Goal: Task Accomplishment & Management: Manage account settings

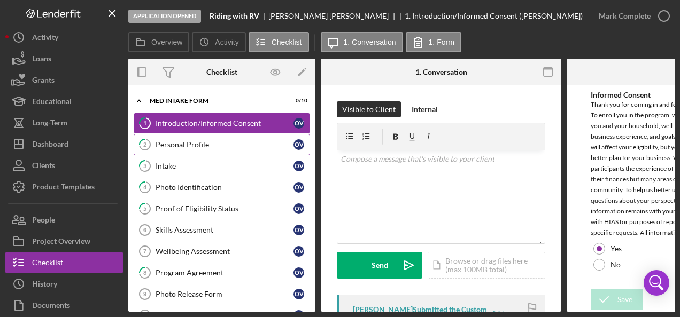
scroll to position [47, 0]
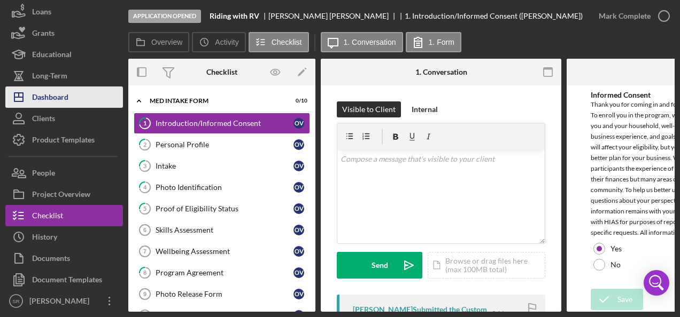
click at [74, 91] on button "Icon/Dashboard Dashboard" at bounding box center [64, 97] width 118 height 21
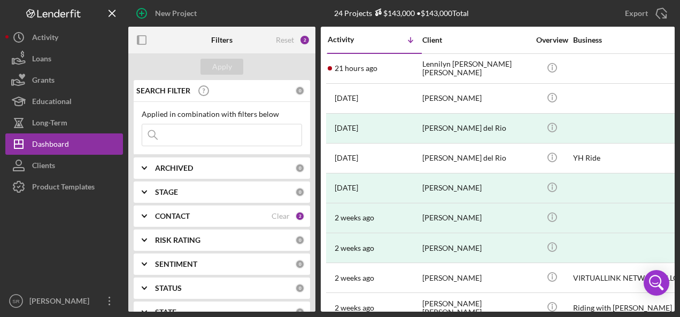
scroll to position [53, 0]
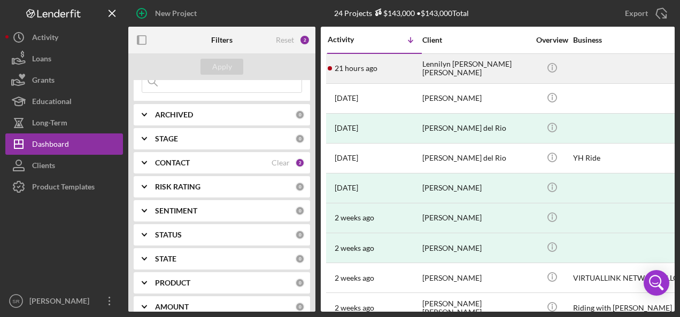
click at [372, 71] on time "21 hours ago" at bounding box center [355, 68] width 43 height 9
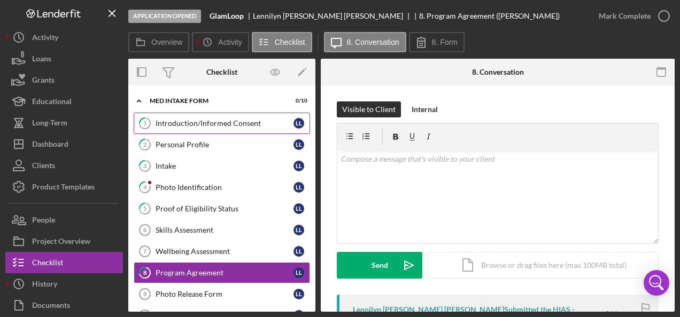
click at [189, 121] on div "Introduction/Informed Consent" at bounding box center [224, 123] width 138 height 9
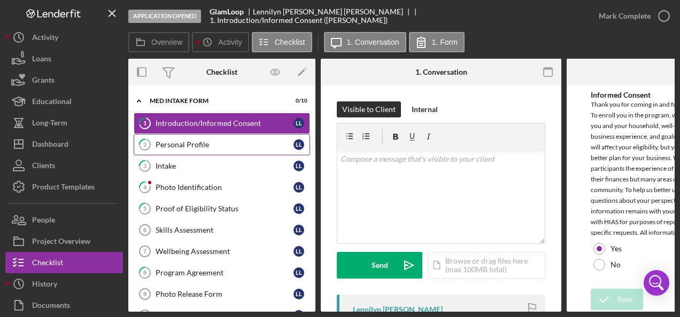
click at [204, 148] on div "Personal Profile" at bounding box center [224, 145] width 138 height 9
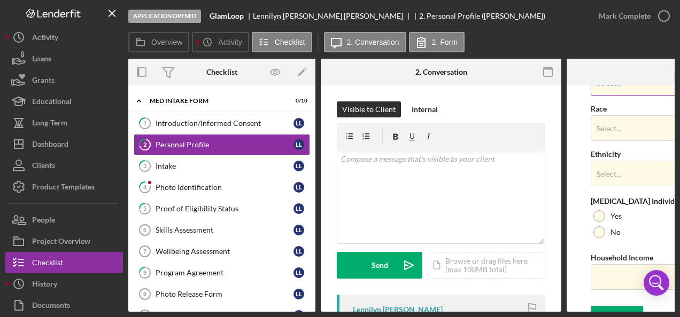
scroll to position [487, 0]
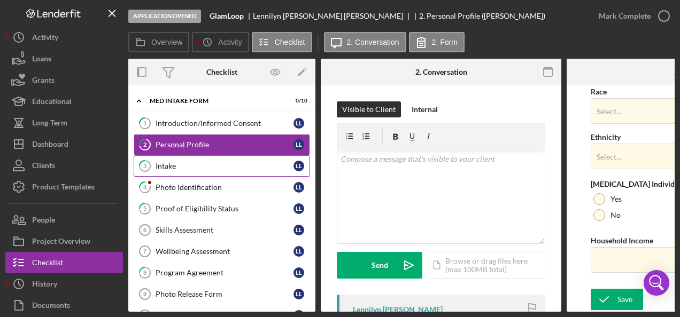
click at [173, 167] on div "Intake" at bounding box center [224, 166] width 138 height 9
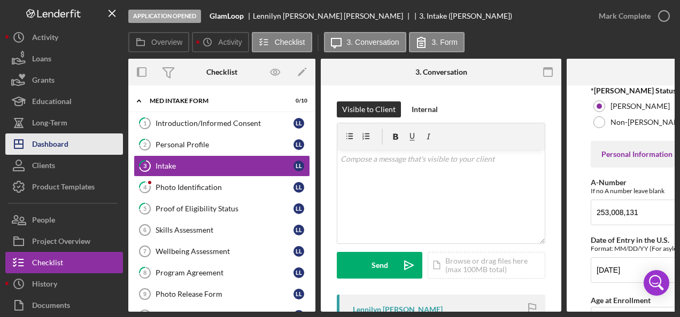
click at [60, 146] on div "Dashboard" at bounding box center [50, 146] width 36 height 24
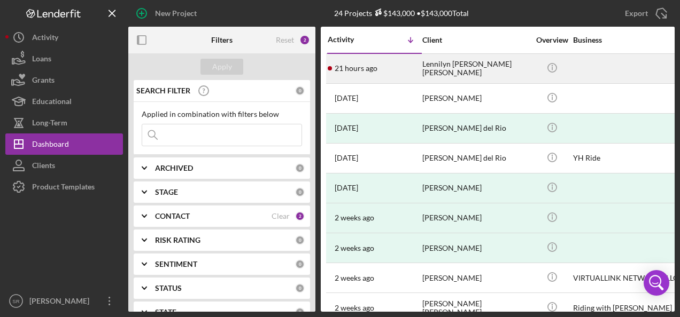
click at [478, 72] on div "Lennilyn [PERSON_NAME] [PERSON_NAME]" at bounding box center [475, 68] width 107 height 28
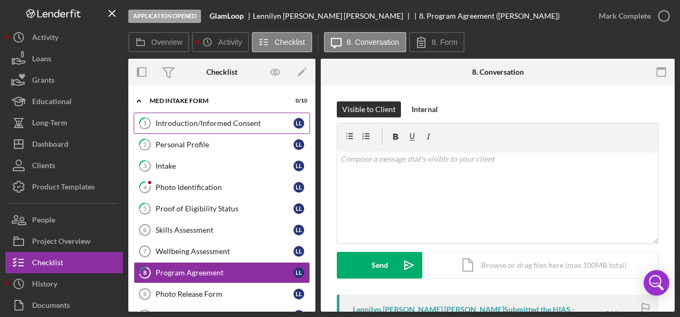
click at [200, 124] on div "Introduction/Informed Consent" at bounding box center [224, 123] width 138 height 9
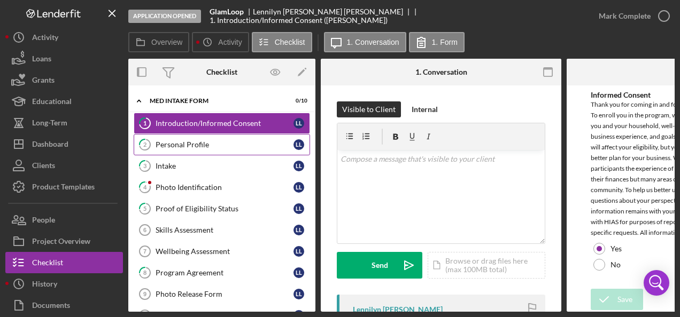
click at [169, 150] on link "2 Personal Profile L L" at bounding box center [222, 144] width 176 height 21
